Goal: Information Seeking & Learning: Learn about a topic

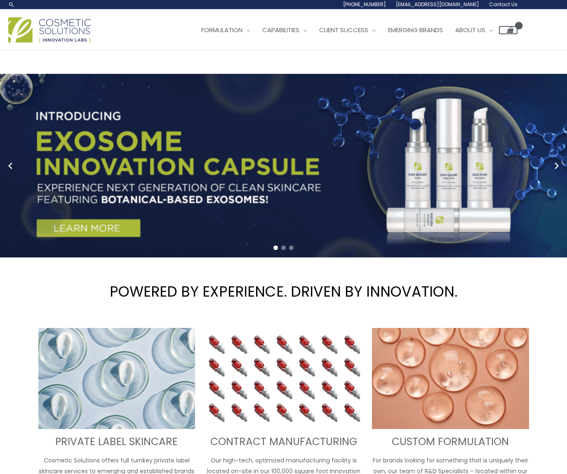
click at [499, 3] on span "Contact Us" at bounding box center [503, 4] width 28 height 7
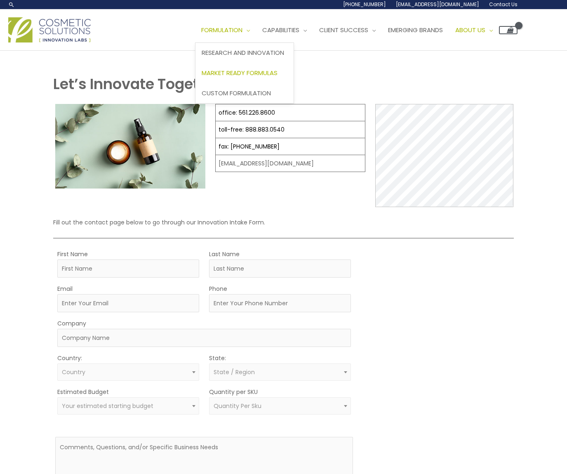
click at [247, 70] on span "Market Ready Formulas" at bounding box center [240, 72] width 76 height 9
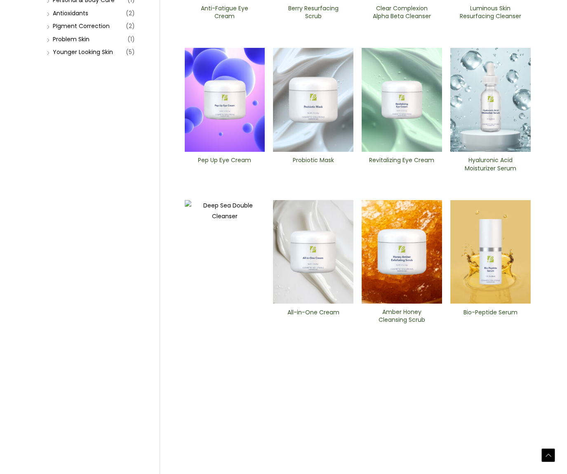
scroll to position [229, 0]
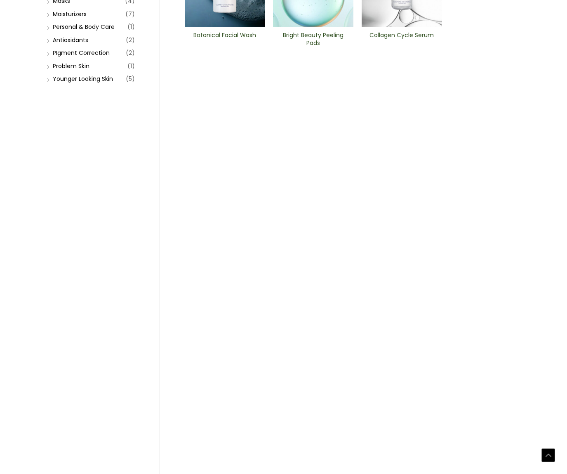
scroll to position [206, 0]
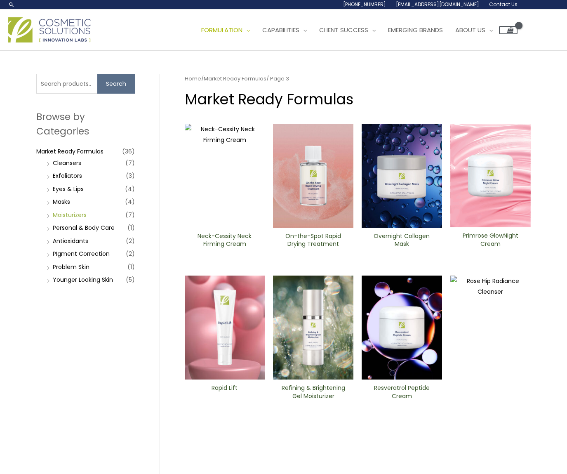
click at [75, 214] on link "Moisturizers" at bounding box center [70, 215] width 34 height 8
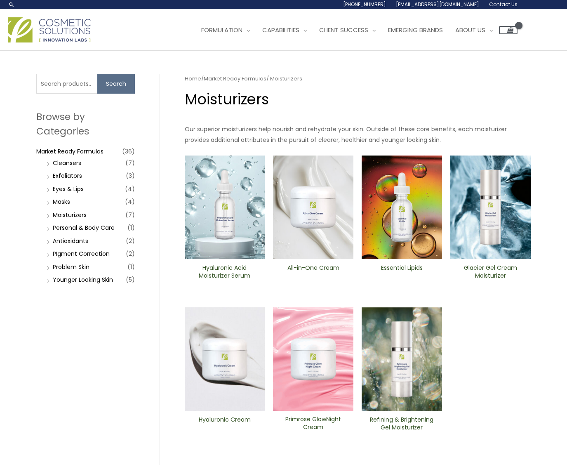
click at [319, 268] on h2 "All-in-One ​Cream" at bounding box center [313, 272] width 66 height 16
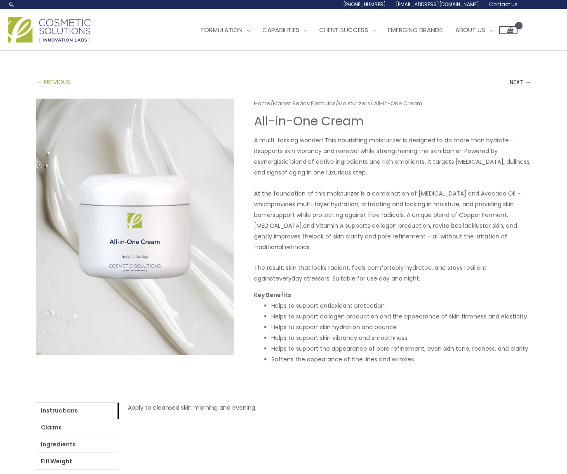
click at [51, 78] on link "← PREVIOUS" at bounding box center [53, 82] width 34 height 16
